Goal: Information Seeking & Learning: Learn about a topic

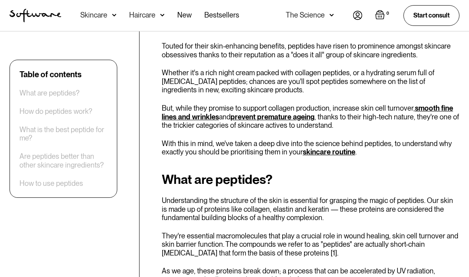
scroll to position [171, 0]
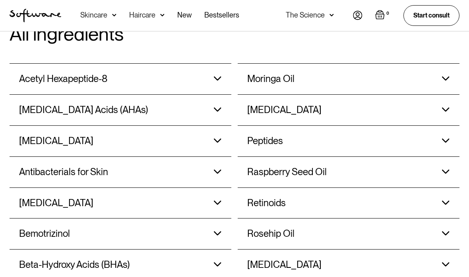
click at [212, 136] on div "Amino Acids Responsible for producing the proteins that keep your skin firm, su…" at bounding box center [120, 141] width 203 height 31
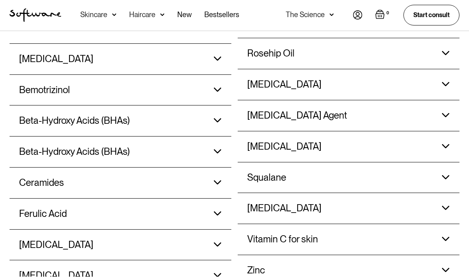
click at [330, 193] on div "Vitamin B5" at bounding box center [323, 208] width 152 height 31
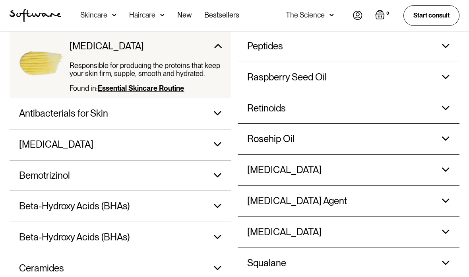
scroll to position [784, 0]
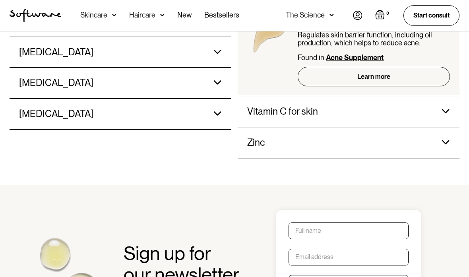
click at [93, 99] on div "[MEDICAL_DATA]" at bounding box center [95, 114] width 152 height 31
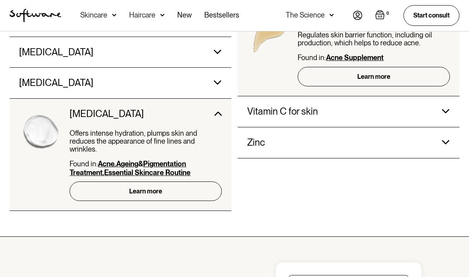
click at [164, 181] on link "Learn more" at bounding box center [146, 190] width 152 height 19
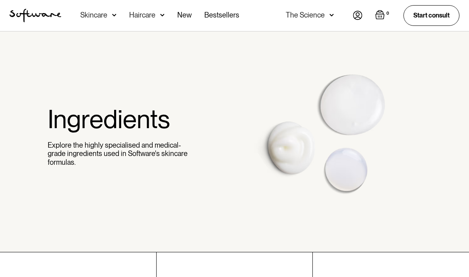
scroll to position [0, 0]
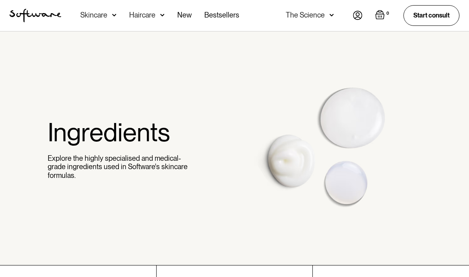
click at [307, 19] on div "The Science" at bounding box center [310, 15] width 48 height 31
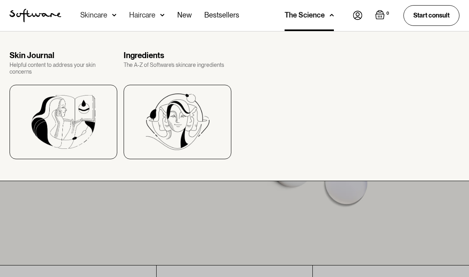
click at [44, 59] on div "Skin Journal" at bounding box center [64, 56] width 108 height 10
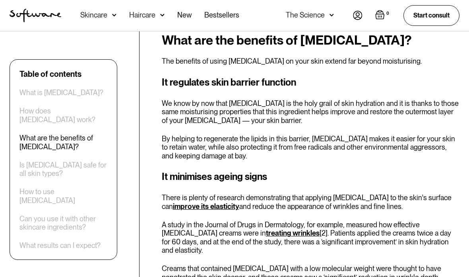
scroll to position [492, 0]
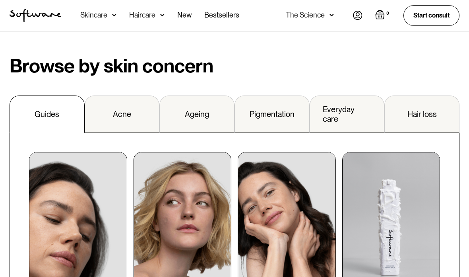
scroll to position [822, 0]
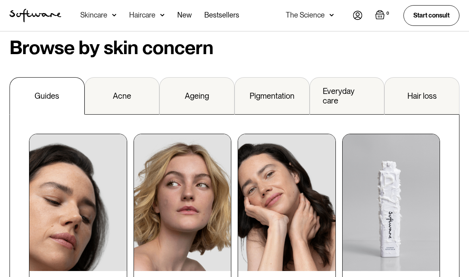
click at [212, 79] on link "Ageing" at bounding box center [196, 96] width 75 height 37
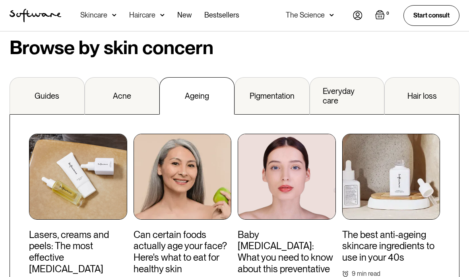
scroll to position [819, 0]
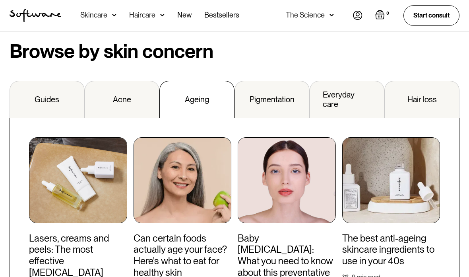
click at [283, 95] on div "Pigmentation" at bounding box center [272, 100] width 45 height 10
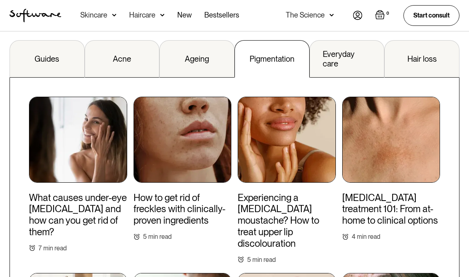
scroll to position [860, 0]
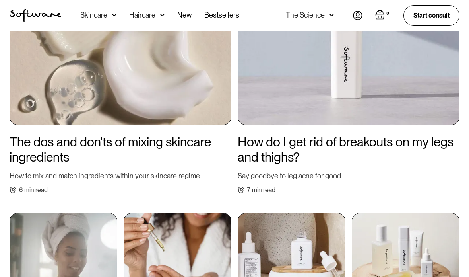
click at [311, 20] on div "The Science" at bounding box center [310, 15] width 48 height 31
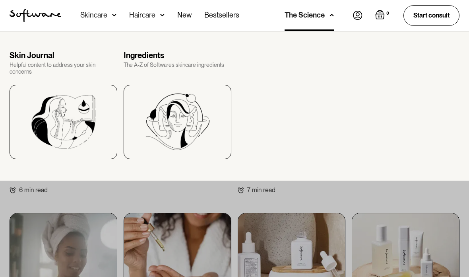
click at [192, 108] on img at bounding box center [178, 121] width 64 height 56
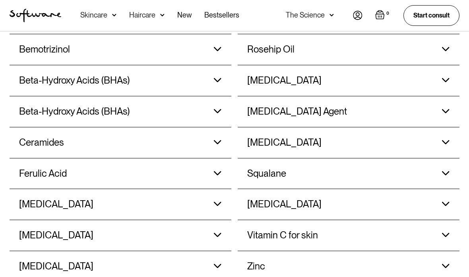
scroll to position [874, 0]
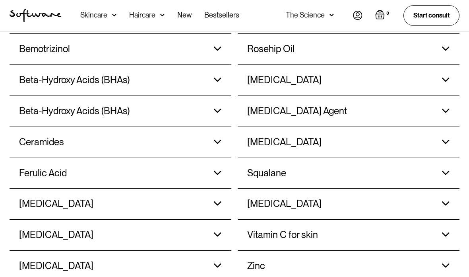
click at [203, 161] on div "Ferulic Acid Refines the appearance of dull looking skin and boosts the activit…" at bounding box center [120, 173] width 203 height 31
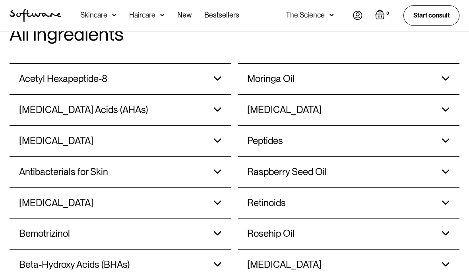
scroll to position [689, 0]
click at [436, 157] on div "Raspberry Seed Oil Raspberry seed oil reduces inflammation, fights free radical…" at bounding box center [348, 172] width 203 height 31
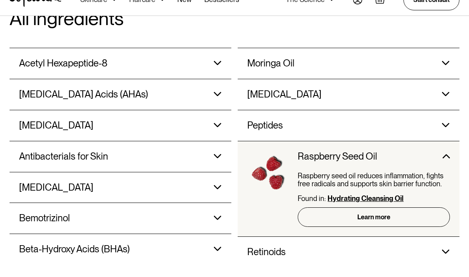
click at [453, 125] on div "Peptides Peptides in topical skincare products can help slow the ageing process…" at bounding box center [349, 140] width 222 height 31
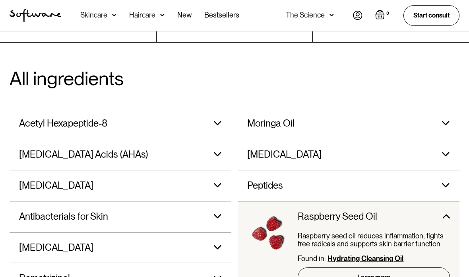
click at [437, 140] on div "Niacinamide Delivers moisture and strengthens the skin barrier. Found in: Acne …" at bounding box center [348, 155] width 203 height 31
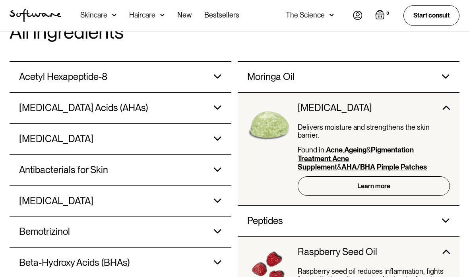
scroll to position [693, 0]
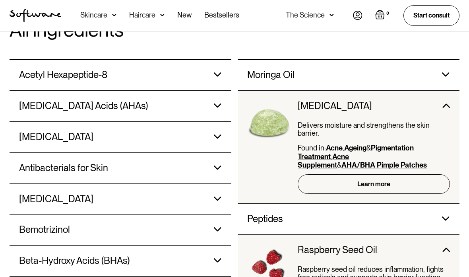
click at [223, 245] on div "Beta-Hydroxy Acids (BHAs) Penetrates the skin’s surface to break down dead skin…" at bounding box center [121, 260] width 222 height 31
click at [222, 245] on div "Beta-Hydroxy Acids (BHAs) Penetrates the skin’s surface to break down dead skin…" at bounding box center [121, 260] width 222 height 31
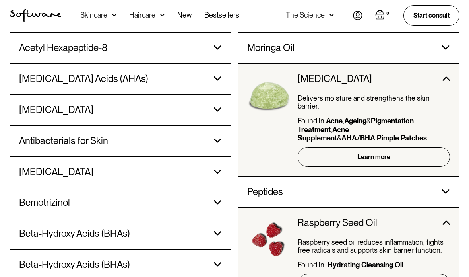
click at [214, 223] on div "Beta-Hydroxy Acids (BHAs) Penetrates the skin’s surface to break down dead skin…" at bounding box center [120, 234] width 203 height 31
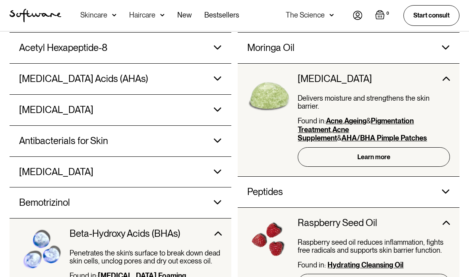
click at [169, 232] on div "Beta-Hydroxy Acids (BHAs)" at bounding box center [146, 233] width 152 height 31
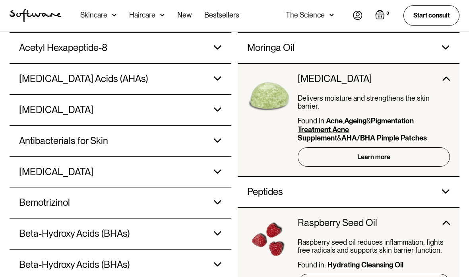
click at [122, 228] on h3 "Beta-Hydroxy Acids (BHAs)" at bounding box center [74, 234] width 111 height 12
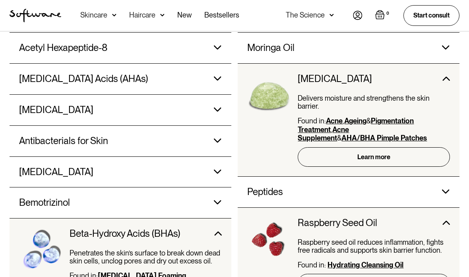
click at [145, 271] on strong "Salicylic Acid Foaming Wash" at bounding box center [128, 279] width 117 height 17
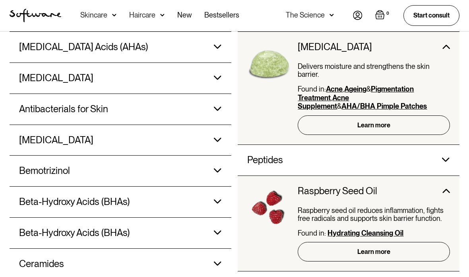
click at [219, 197] on div "Beta-Hydroxy Acids (BHAs) Penetrates the skin’s surface to break down dead skin…" at bounding box center [120, 201] width 203 height 31
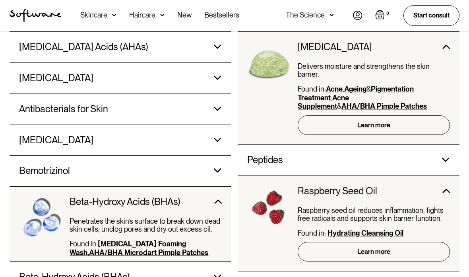
click at [40, 196] on img at bounding box center [41, 220] width 45 height 48
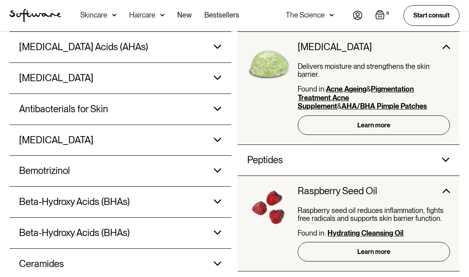
click at [70, 196] on h3 "Beta-Hydroxy Acids (BHAs)" at bounding box center [74, 202] width 111 height 12
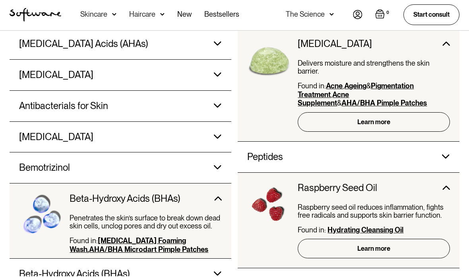
click at [72, 215] on div "Penetrates the skin’s surface to break down dead skin cells, unclog pores and d…" at bounding box center [146, 226] width 152 height 22
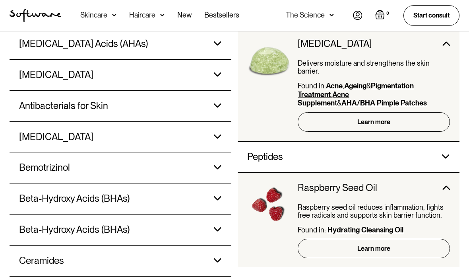
click at [203, 222] on div "Beta-Hydroxy Acids (BHAs) Found in: Salicylic Acid Foaming Wash, AHA/BHA Pimple…" at bounding box center [120, 229] width 203 height 31
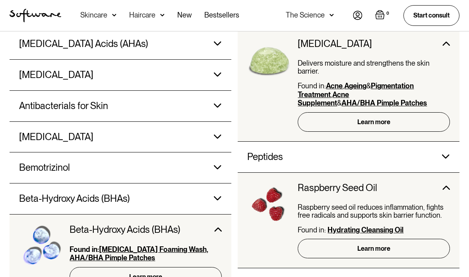
click at [105, 267] on link "Learn more" at bounding box center [146, 276] width 152 height 19
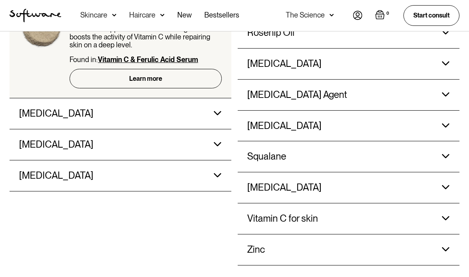
scroll to position [1039, 0]
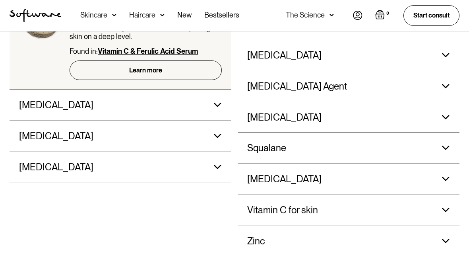
click at [411, 195] on div "Vitamin C for skin Reduces pigmentation and dark spots, while supporting collag…" at bounding box center [348, 210] width 203 height 31
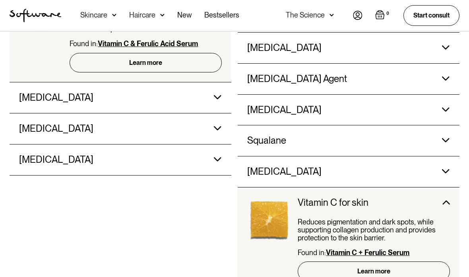
scroll to position [1053, 0]
click at [443, 169] on img at bounding box center [446, 171] width 8 height 4
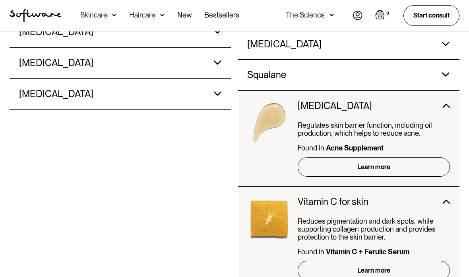
scroll to position [1120, 0]
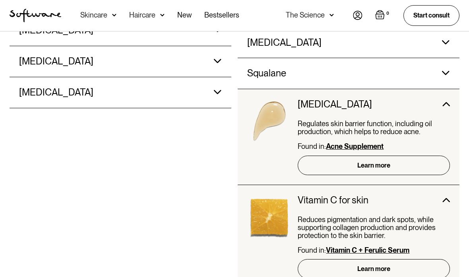
click at [402, 155] on link "Learn more" at bounding box center [374, 164] width 152 height 19
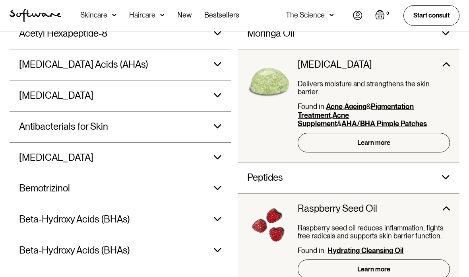
scroll to position [752, 0]
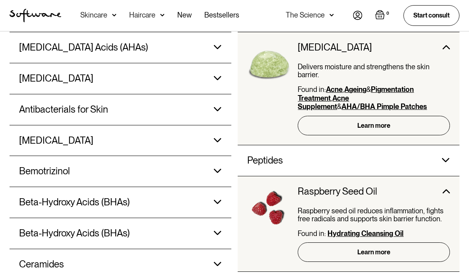
click at [224, 165] on div "Bemotrizinol Absorbs both UVA and UVB rays and is commonly used in sunscreen pr…" at bounding box center [121, 171] width 222 height 31
click at [225, 157] on div "Bemotrizinol Absorbs both UVA and UVB rays and is commonly used in sunscreen pr…" at bounding box center [121, 171] width 222 height 31
click at [221, 169] on img at bounding box center [218, 171] width 8 height 4
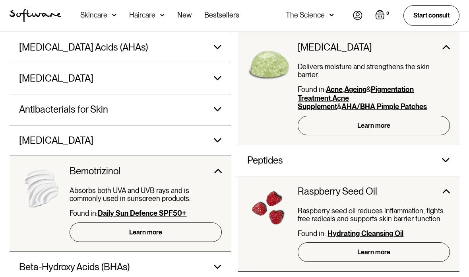
scroll to position [765, 0]
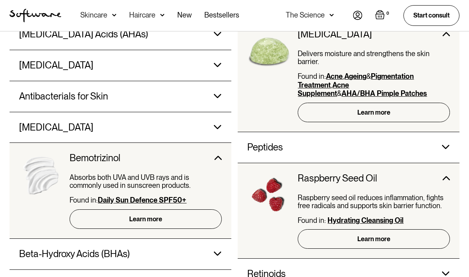
click at [420, 132] on div "Peptides Peptides in topical skincare products can help slow the ageing process…" at bounding box center [348, 147] width 203 height 31
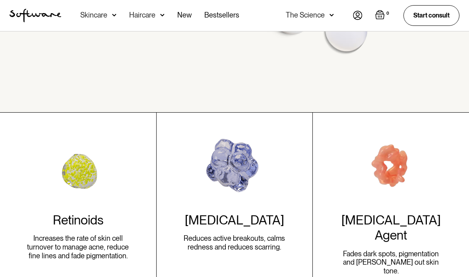
scroll to position [186, 0]
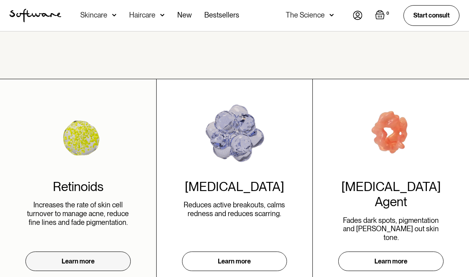
click at [98, 251] on link "Learn more" at bounding box center [77, 260] width 105 height 19
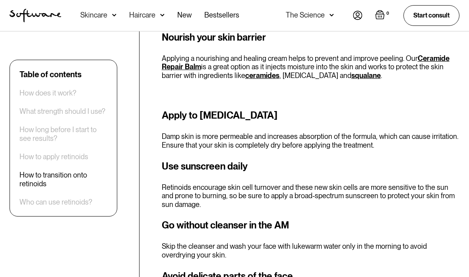
scroll to position [1762, 0]
